Goal: Check status

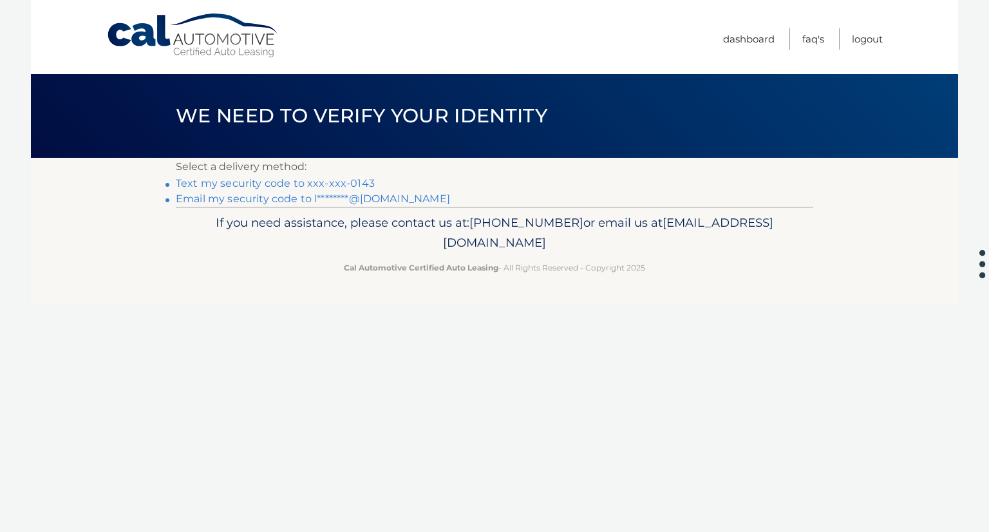
click at [283, 180] on link "Text my security code to xxx-xxx-0143" at bounding box center [275, 183] width 199 height 12
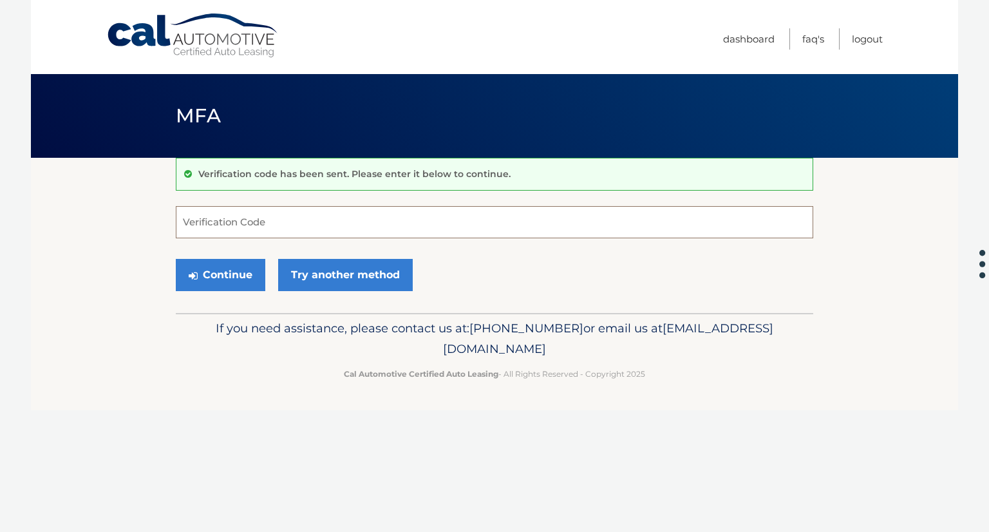
click at [271, 222] on input "Verification Code" at bounding box center [495, 222] width 638 height 32
type input "467149"
click at [245, 281] on button "Continue" at bounding box center [221, 275] width 90 height 32
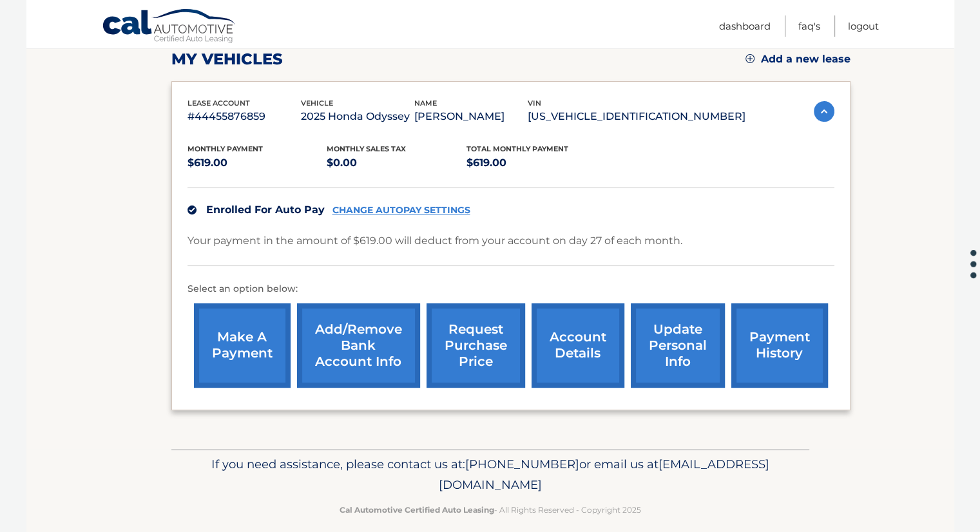
scroll to position [193, 0]
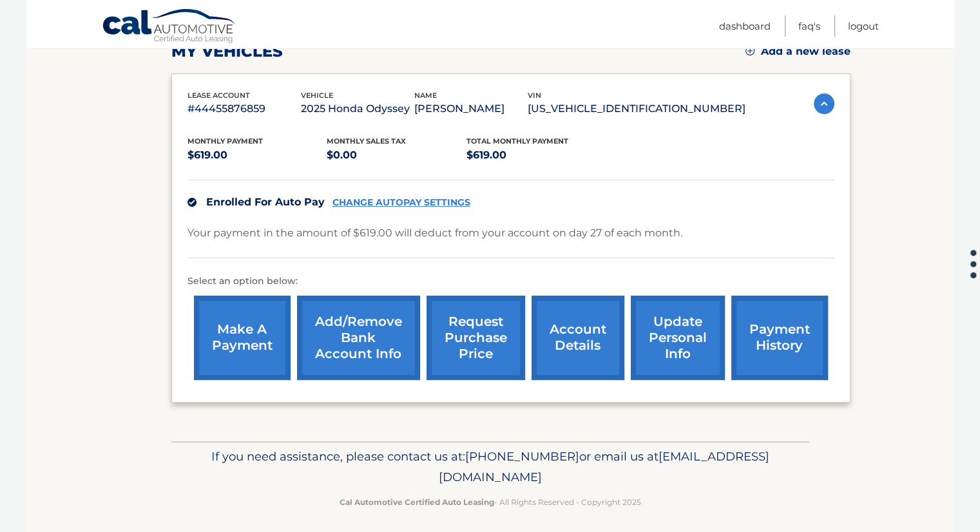
click at [759, 337] on link "payment history" at bounding box center [779, 338] width 97 height 84
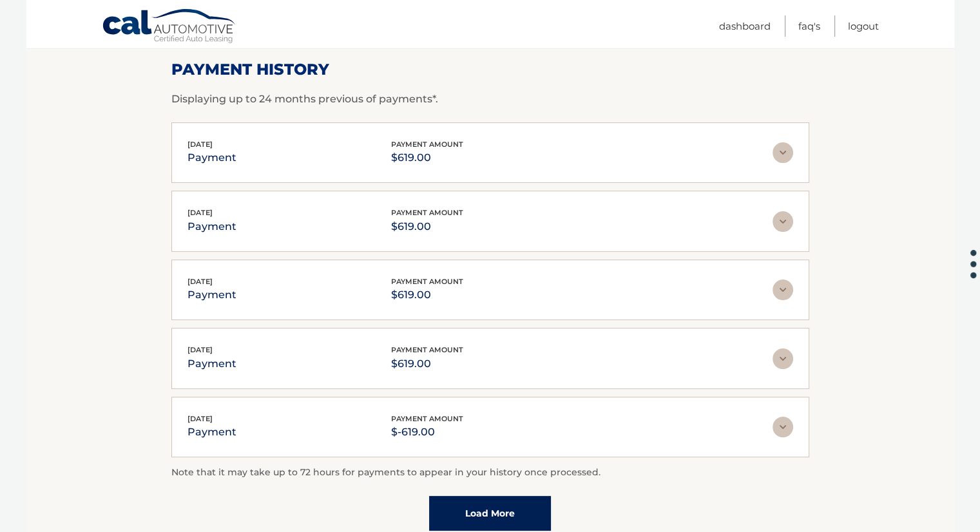
scroll to position [193, 0]
click at [490, 495] on link "Load More" at bounding box center [490, 512] width 122 height 35
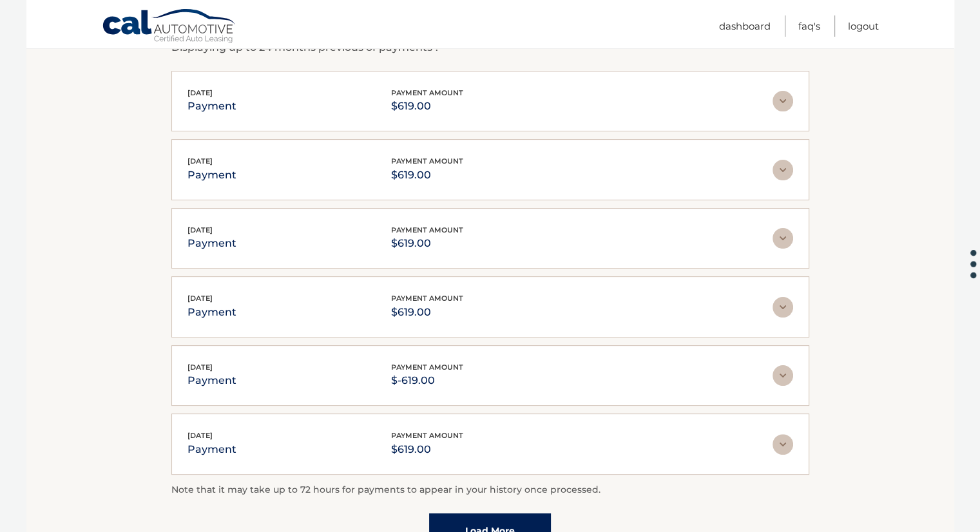
scroll to position [379, 0]
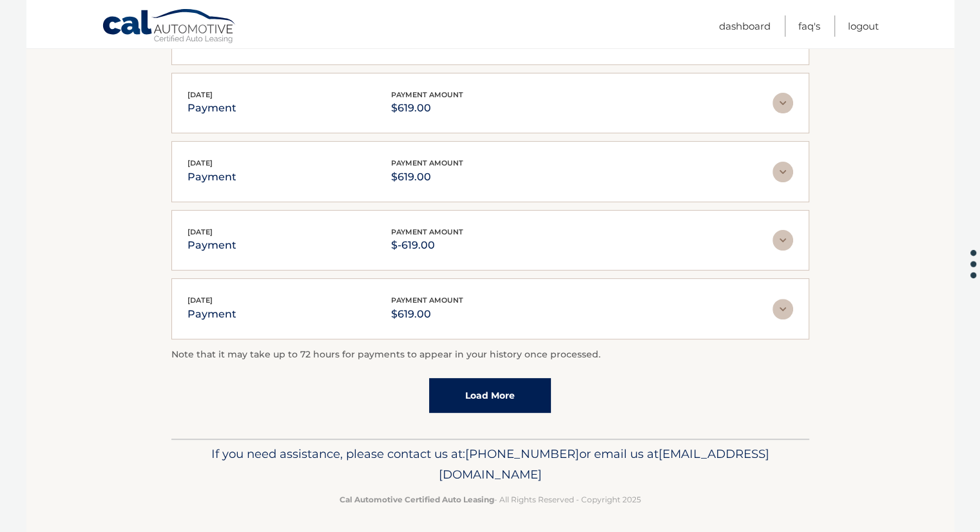
click at [492, 392] on link "Load More" at bounding box center [490, 395] width 122 height 35
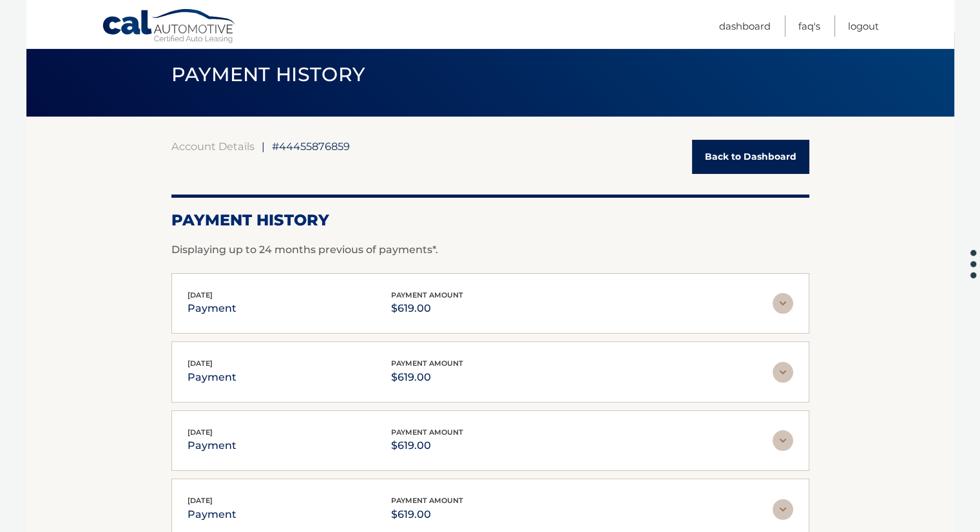
scroll to position [64, 0]
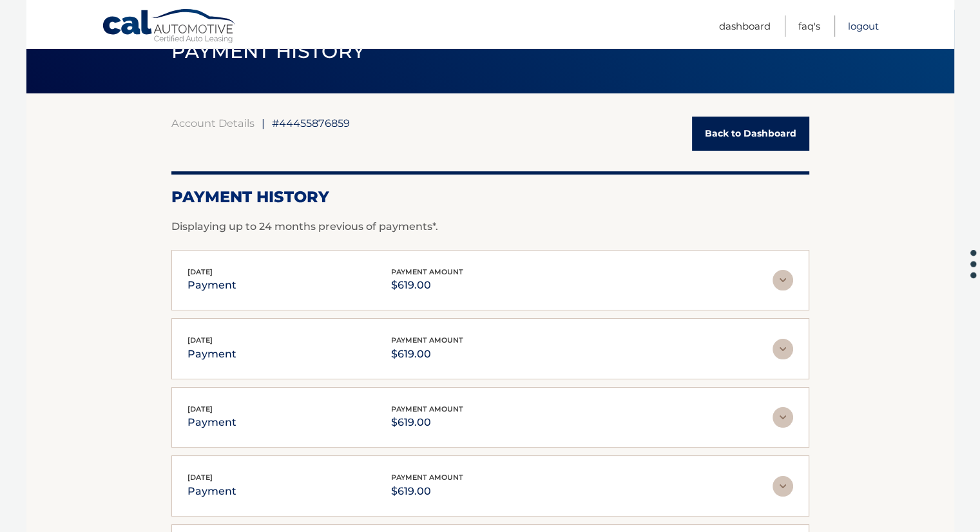
click at [861, 23] on link "Logout" at bounding box center [863, 25] width 31 height 21
